Goal: Find specific page/section: Find specific page/section

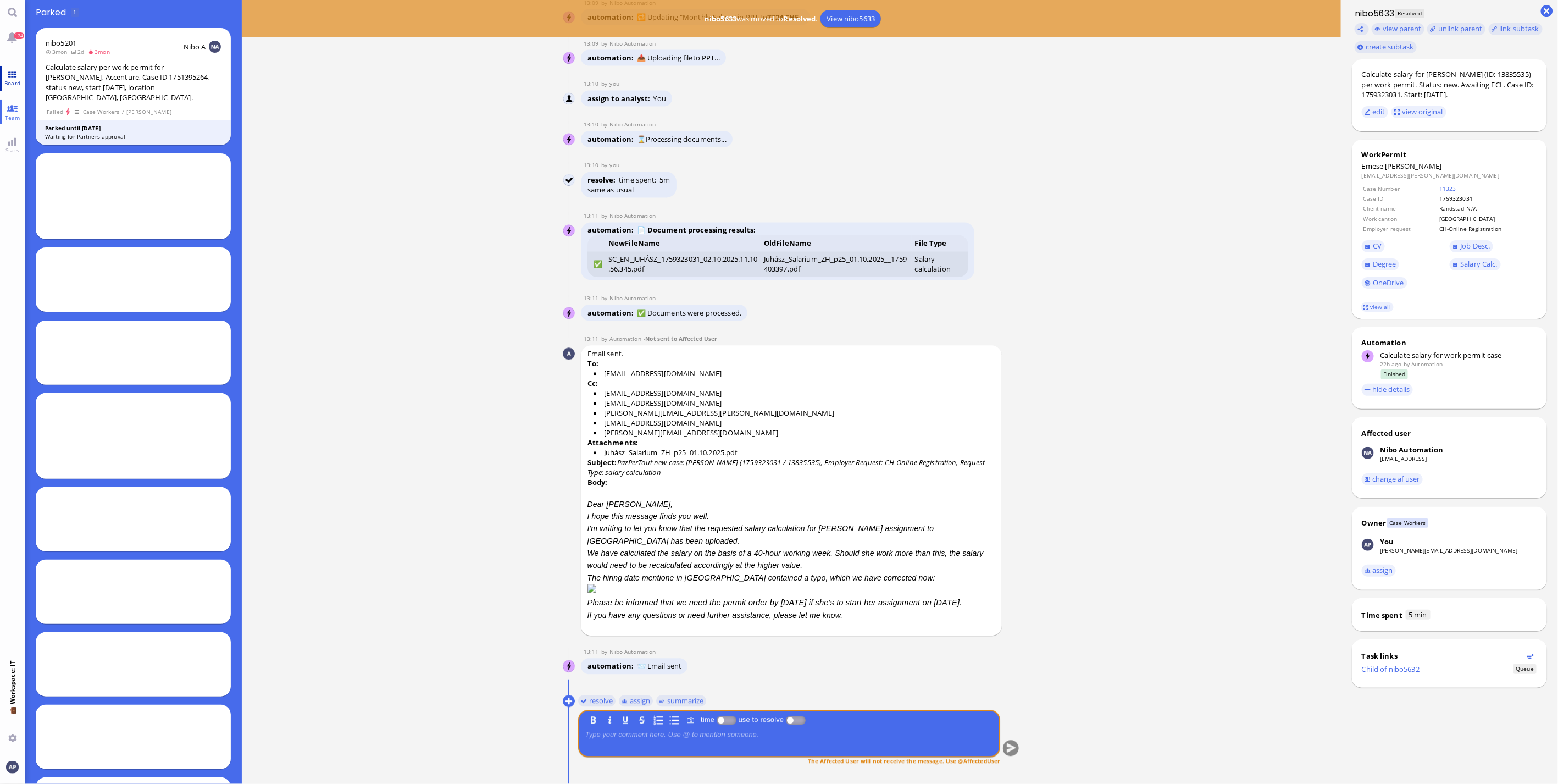
click at [9, 83] on span "Board" at bounding box center [12, 82] width 21 height 8
click at [10, 108] on link "Team" at bounding box center [12, 111] width 25 height 25
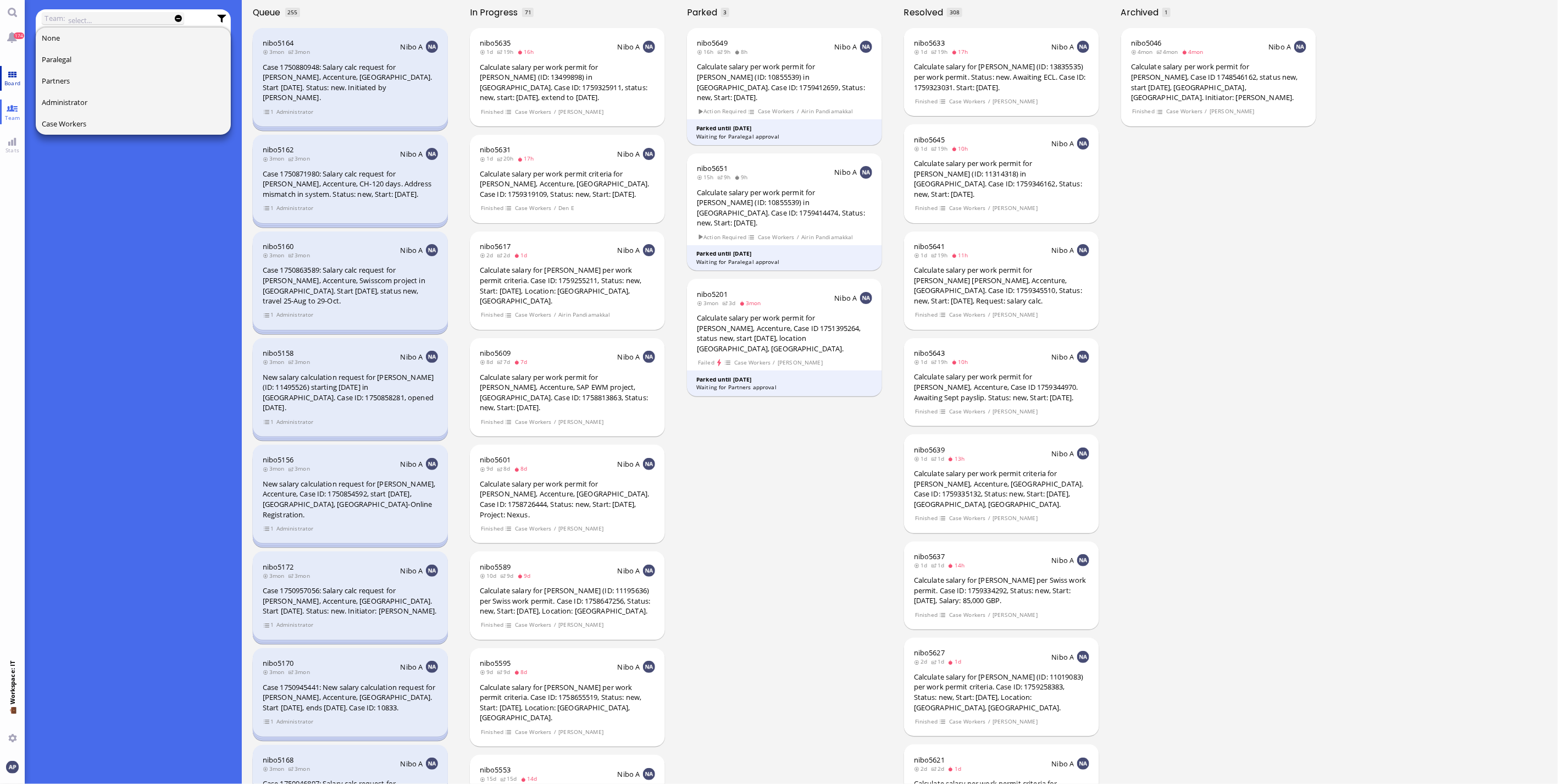
click at [7, 80] on span "Board" at bounding box center [12, 82] width 21 height 8
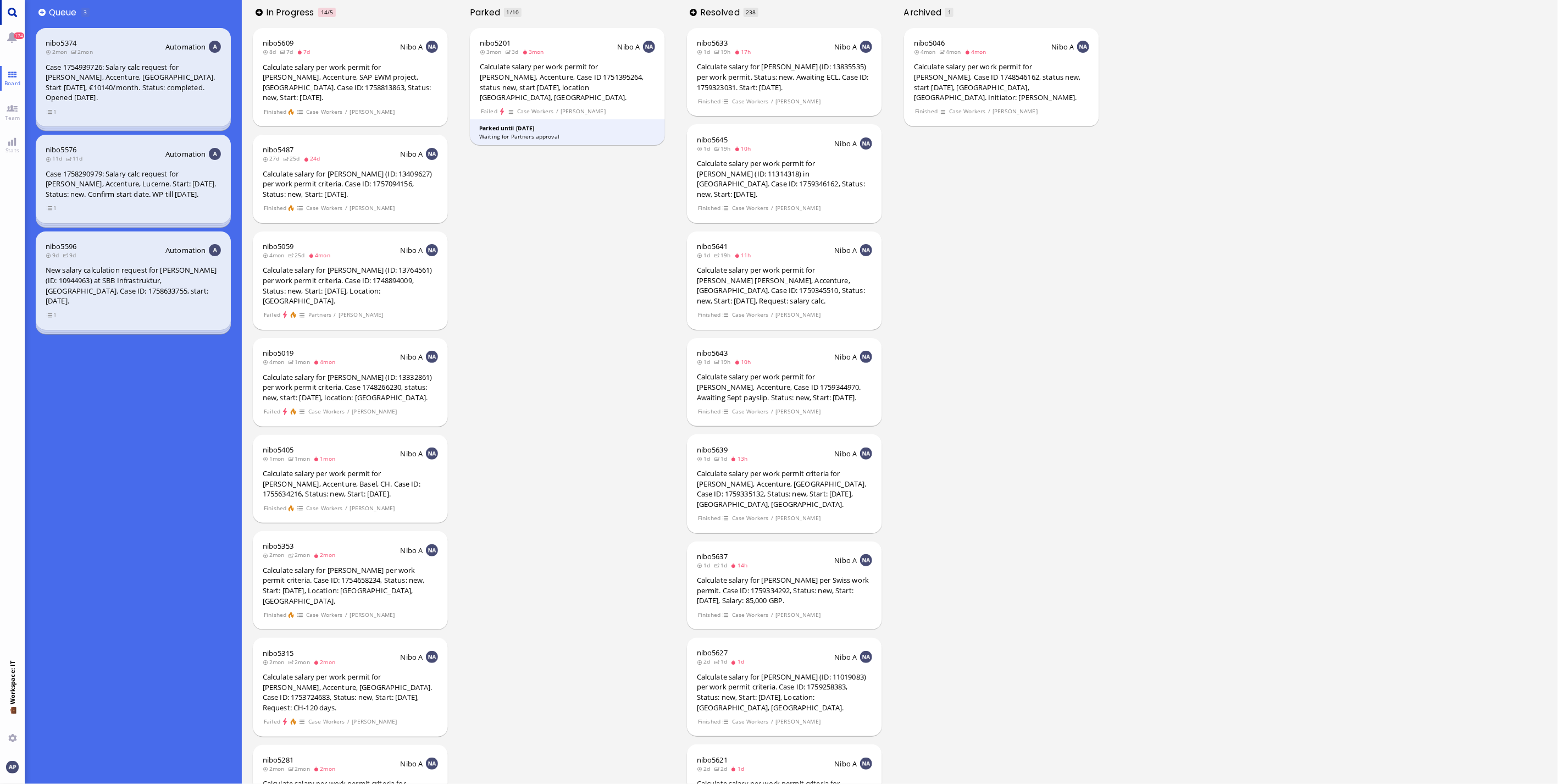
click at [3, 11] on link "Main menu" at bounding box center [12, 12] width 25 height 25
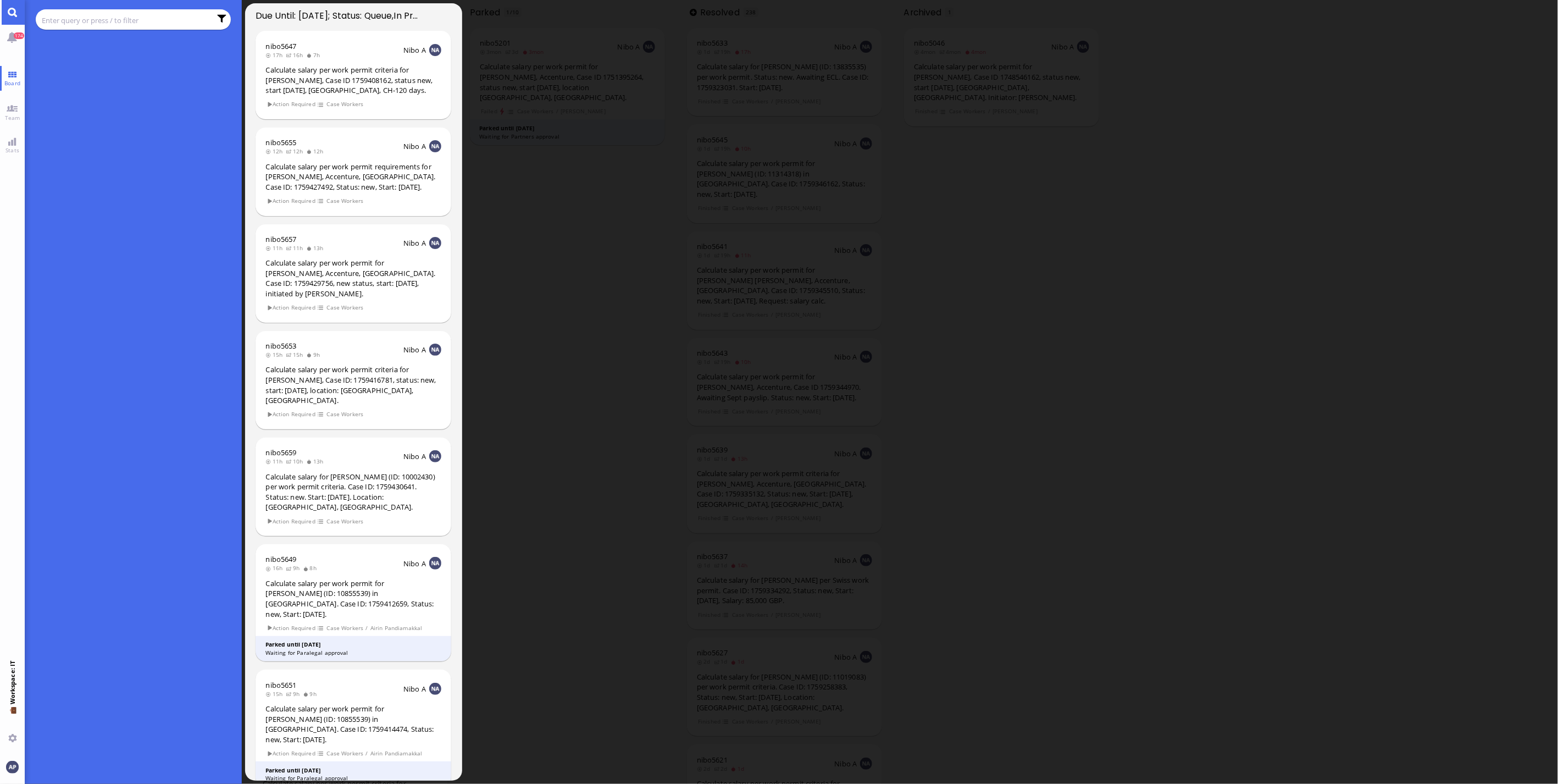
click at [147, 22] on input "text" at bounding box center [126, 21] width 169 height 12
type input "cvan"
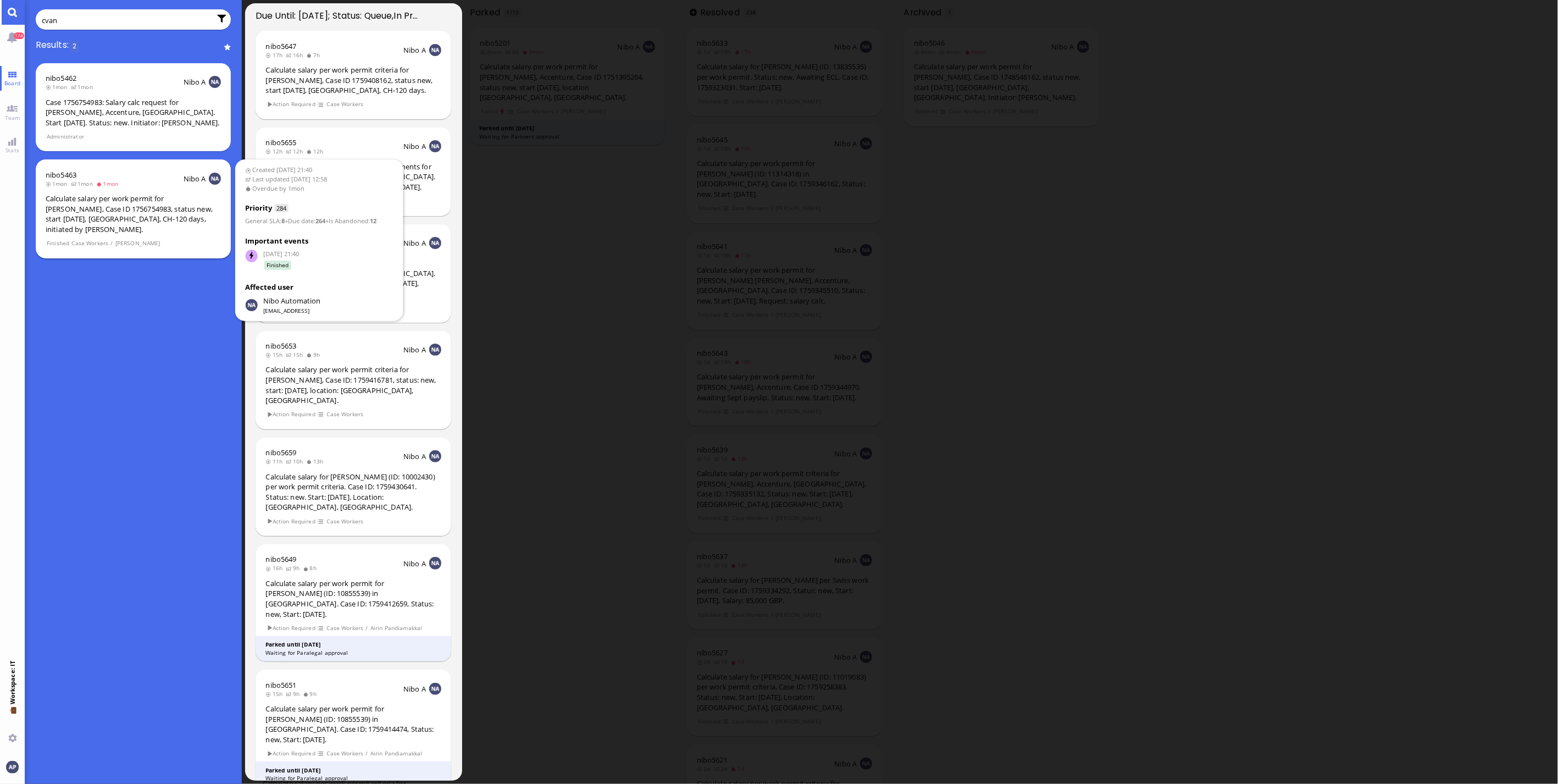
click at [136, 202] on div "Calculate salary per work permit for [PERSON_NAME], Case ID 1756754983, status …" at bounding box center [133, 214] width 175 height 41
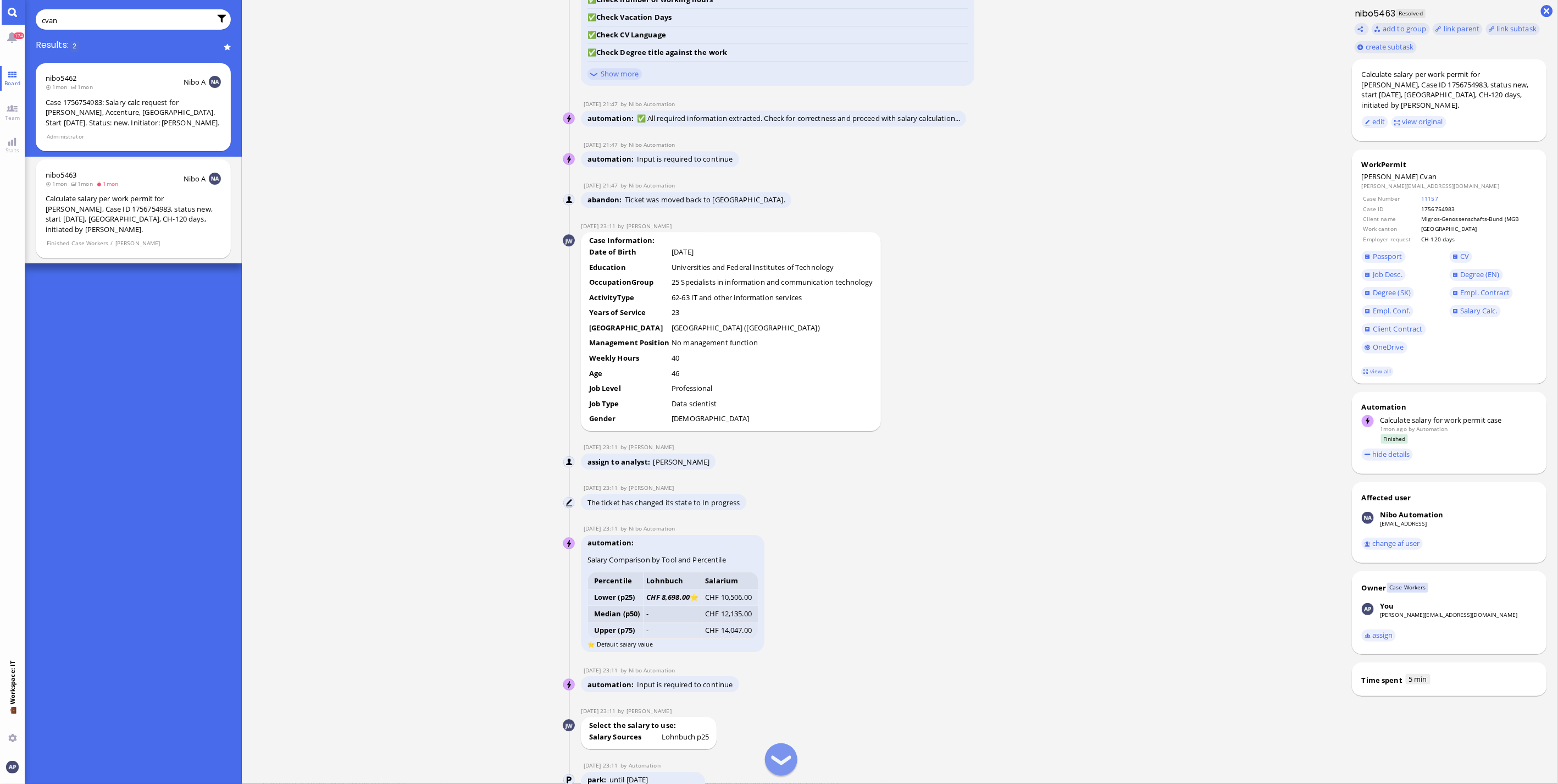
scroll to position [-2015, 0]
